Goal: Complete application form

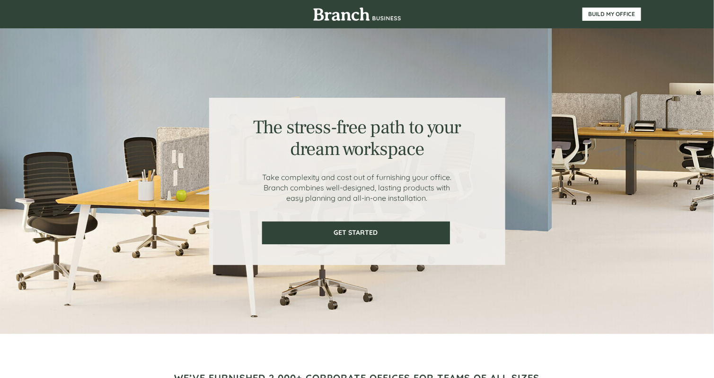
click at [640, 238] on div at bounding box center [357, 181] width 568 height 306
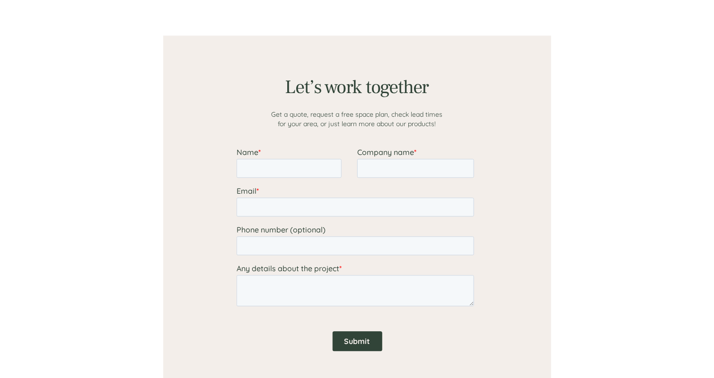
scroll to position [735, 0]
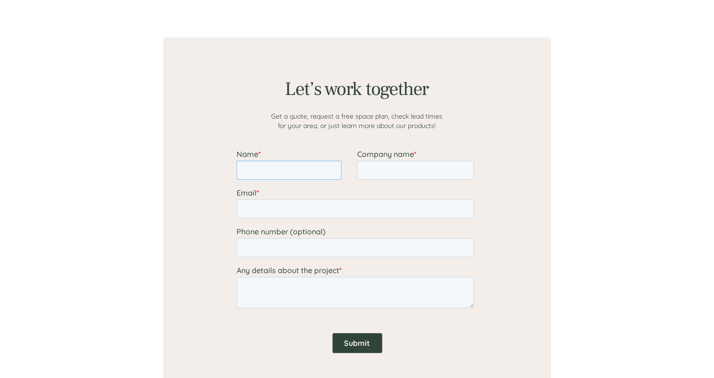
click at [323, 163] on input "Name *" at bounding box center [288, 169] width 105 height 19
click at [326, 173] on input "Name *" at bounding box center [288, 169] width 105 height 19
type input "[PERSON_NAME]"
type input "ZDF German Television"
type input "12123715429"
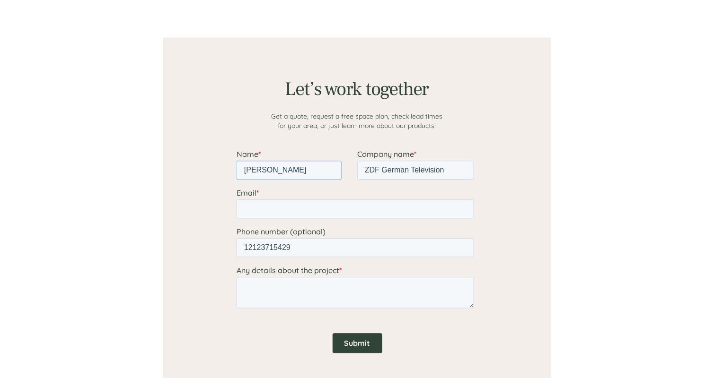
type input "[PERSON_NAME]"
click at [281, 209] on input "Email *" at bounding box center [355, 208] width 238 height 19
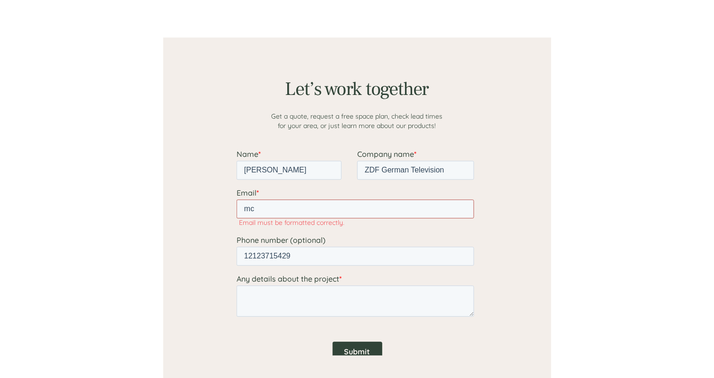
type input "[PERSON_NAME][EMAIL_ADDRESS][DOMAIN_NAME]"
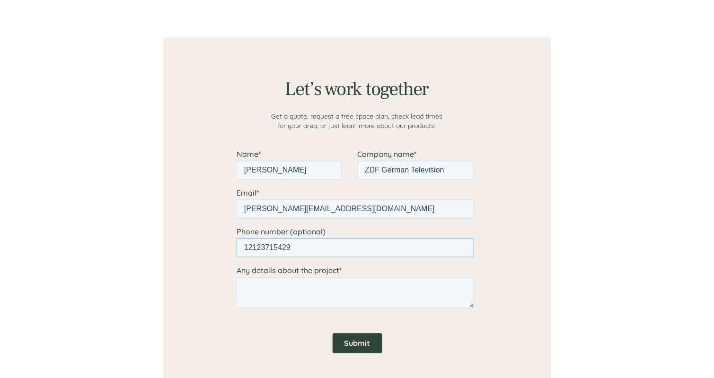
click at [308, 250] on input "12123715429" at bounding box center [355, 247] width 238 height 19
type input "1"
type input "917.558.4465"
click at [264, 291] on textarea "Any details about the project *" at bounding box center [355, 292] width 238 height 31
click at [347, 286] on textarea "Any details about the project *" at bounding box center [355, 292] width 238 height 31
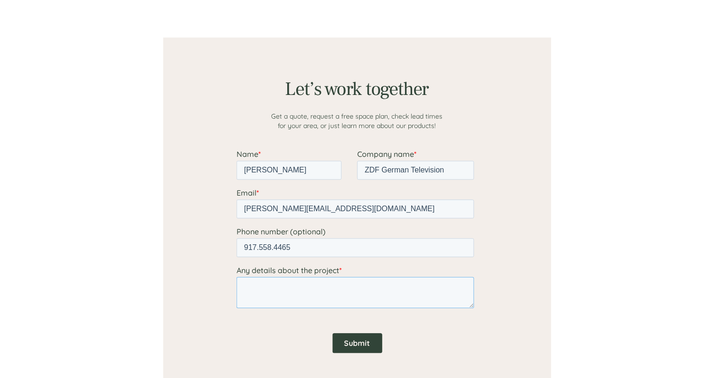
paste textarea "We are moving into a small portion of an existing rental unit and would like to…"
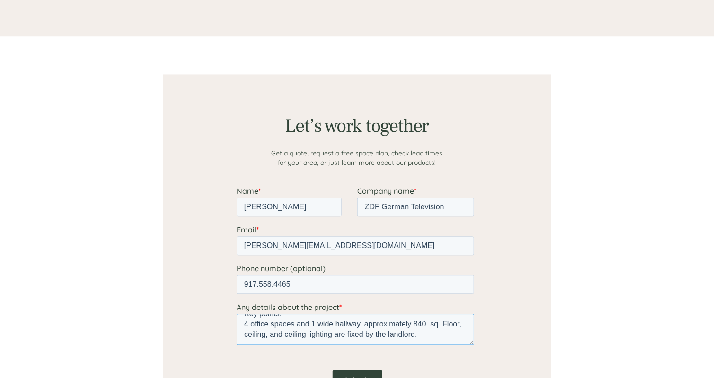
scroll to position [687, 0]
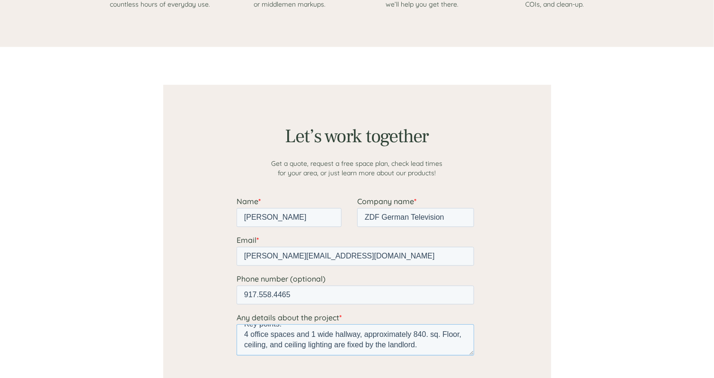
click at [440, 334] on textarea "We are moving into a small portion of an existing rental unit and would like to…" at bounding box center [355, 339] width 238 height 31
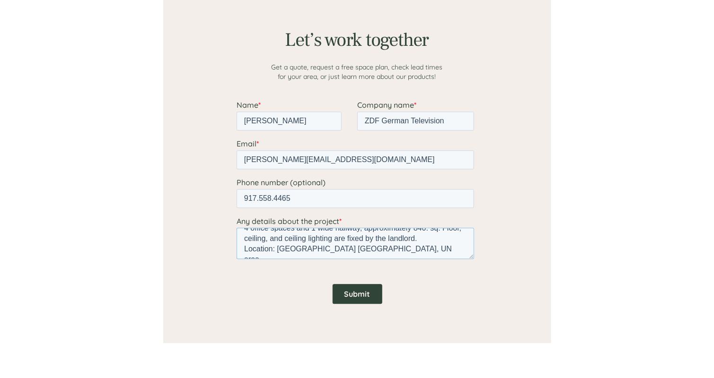
scroll to position [829, 0]
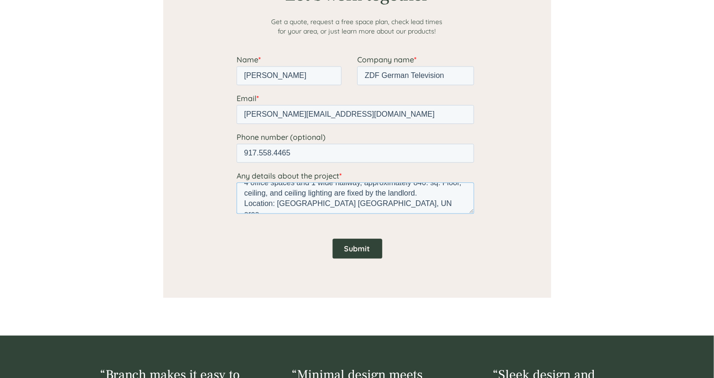
type textarea "We are moving into a small portion of an existing rental unit and would like to…"
click at [352, 247] on input "Submit" at bounding box center [357, 248] width 50 height 20
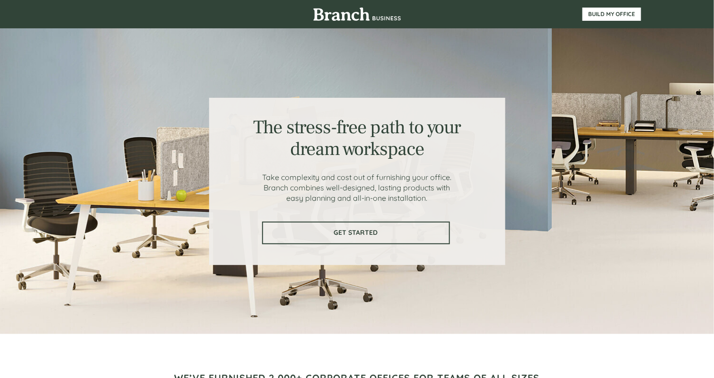
click at [343, 228] on link "GET STARTED" at bounding box center [356, 233] width 188 height 23
